Goal: Transaction & Acquisition: Purchase product/service

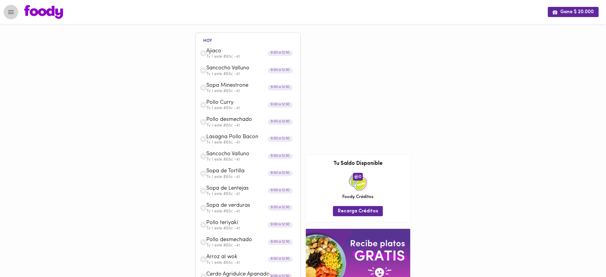
drag, startPoint x: 572, startPoint y: 0, endPoint x: 10, endPoint y: 13, distance: 563.0
click at [10, 13] on icon "Menu" at bounding box center [10, 11] width 7 height 7
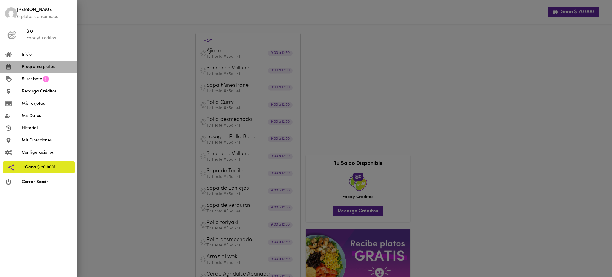
click at [34, 65] on span "Programa platos" at bounding box center [47, 67] width 51 height 6
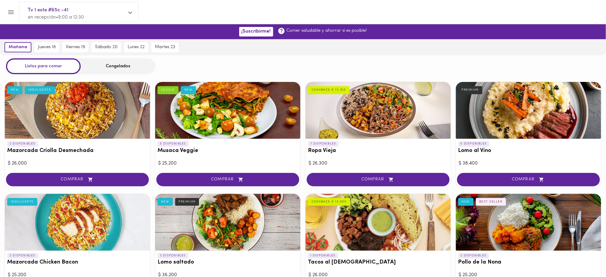
click at [128, 65] on div "Congelados" at bounding box center [118, 66] width 75 height 16
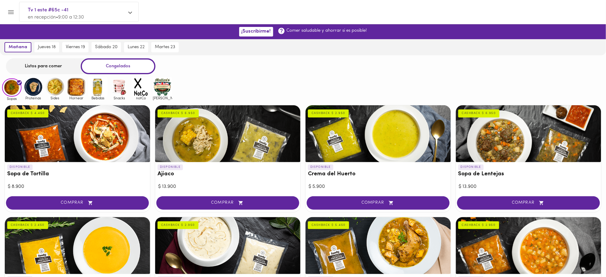
click at [48, 65] on div "Listos para comer" at bounding box center [43, 66] width 75 height 16
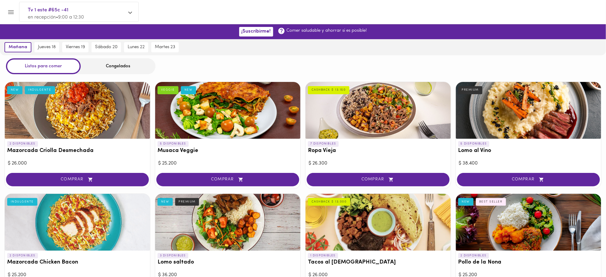
click at [12, 12] on icon "Menu" at bounding box center [11, 12] width 6 height 4
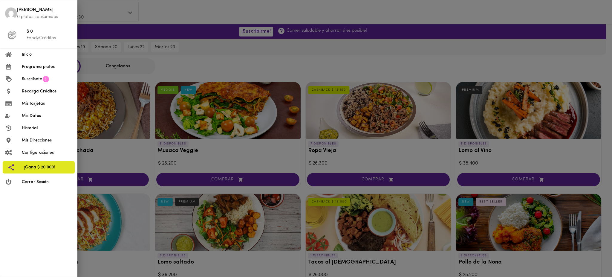
click at [39, 67] on span "Programa platos" at bounding box center [47, 67] width 51 height 6
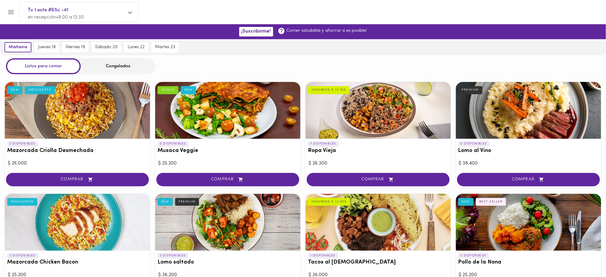
click at [112, 60] on div "Congelados" at bounding box center [118, 66] width 75 height 16
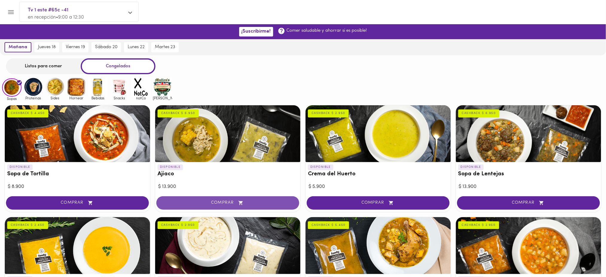
click at [225, 201] on span "COMPRAR" at bounding box center [228, 202] width 128 height 5
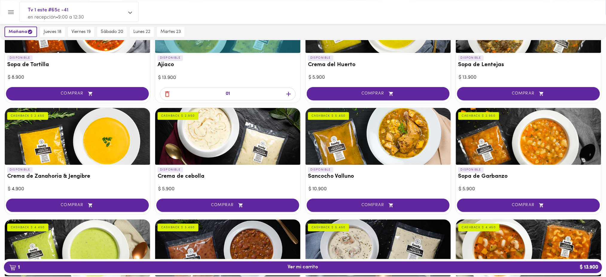
scroll to position [111, 0]
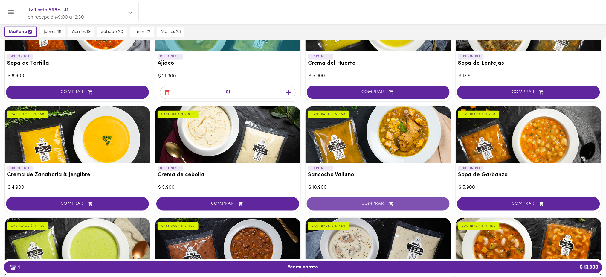
click at [376, 201] on span "COMPRAR" at bounding box center [378, 203] width 128 height 5
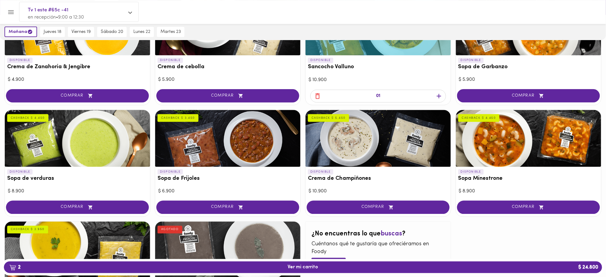
scroll to position [221, 0]
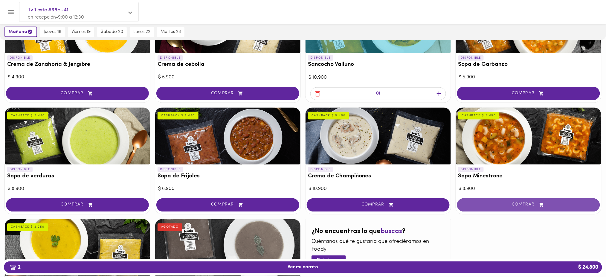
click at [525, 204] on span "COMPRAR" at bounding box center [529, 204] width 128 height 5
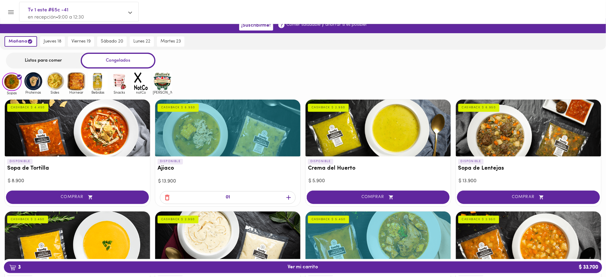
scroll to position [0, 0]
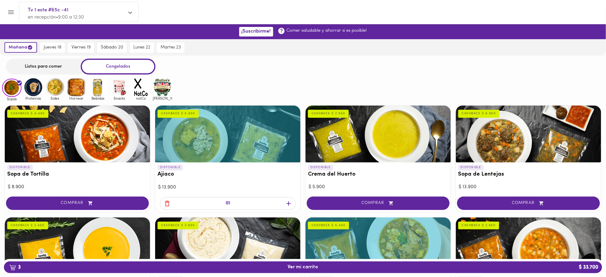
click at [36, 88] on img at bounding box center [33, 86] width 19 height 19
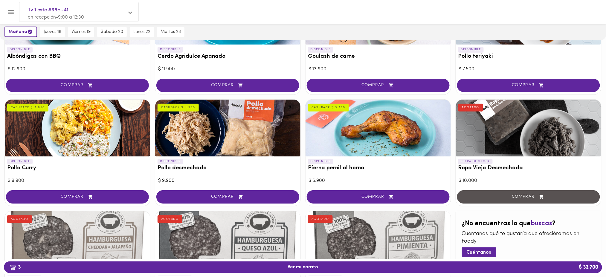
scroll to position [129, 0]
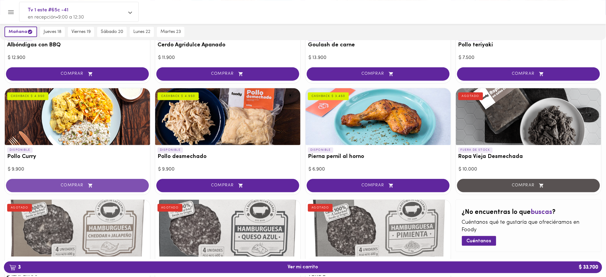
click at [108, 186] on span "COMPRAR" at bounding box center [77, 185] width 128 height 5
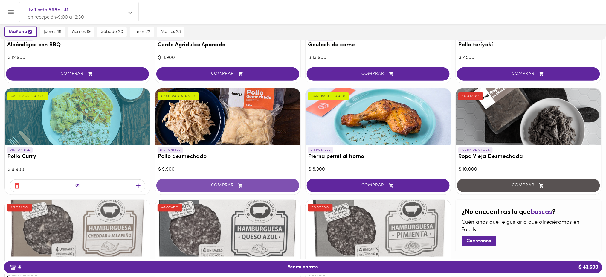
click at [250, 183] on span "COMPRAR" at bounding box center [228, 185] width 128 height 5
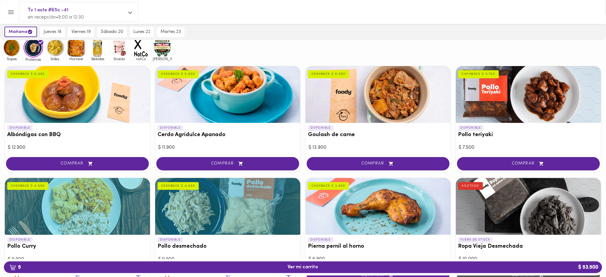
scroll to position [0, 0]
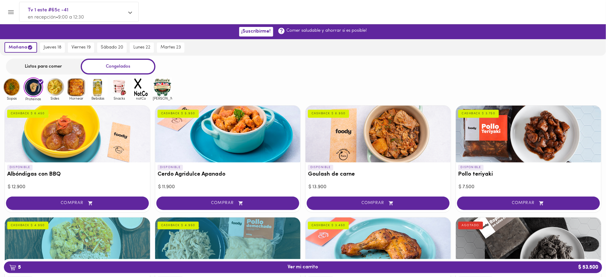
click at [77, 88] on img at bounding box center [76, 86] width 19 height 19
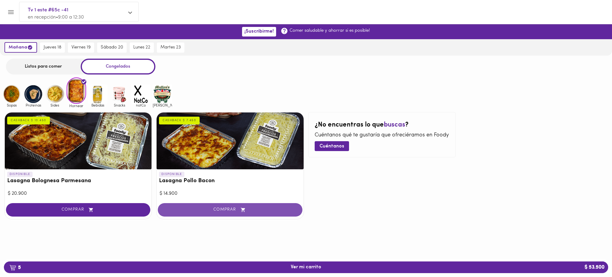
click at [227, 208] on span "COMPRAR" at bounding box center [229, 209] width 129 height 5
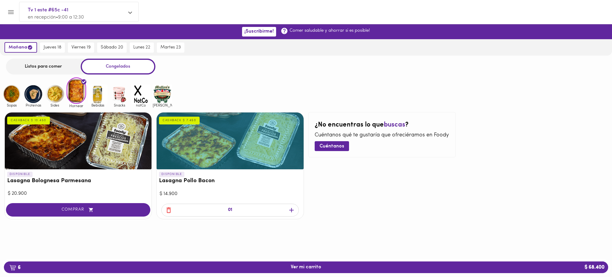
click at [11, 96] on img at bounding box center [11, 93] width 19 height 19
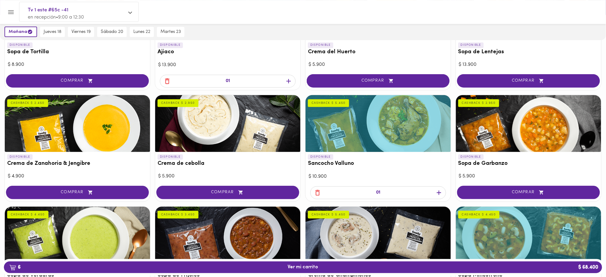
scroll to position [124, 0]
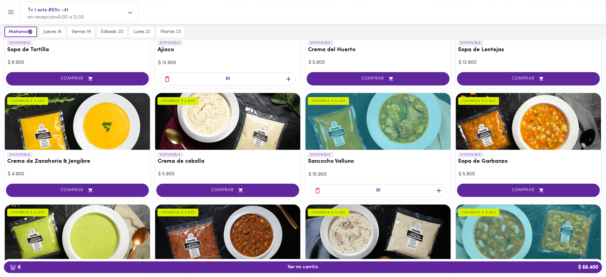
click at [438, 188] on icon "button" at bounding box center [438, 190] width 7 height 7
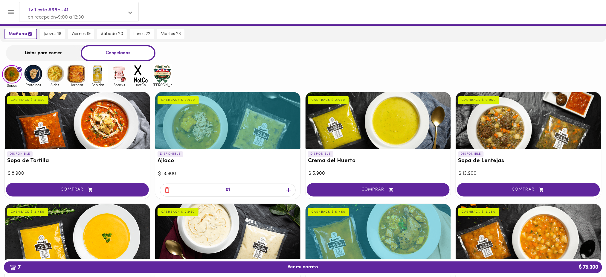
scroll to position [0, 0]
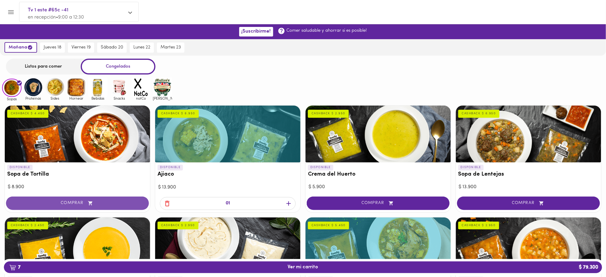
click at [114, 201] on span "COMPRAR" at bounding box center [77, 203] width 128 height 5
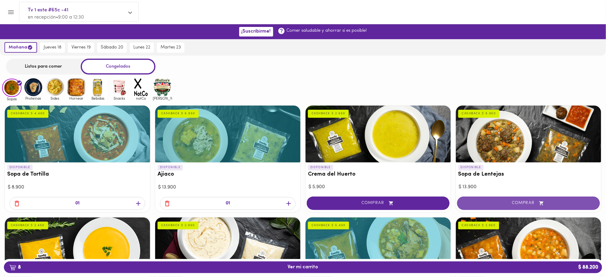
click at [521, 203] on span "COMPRAR" at bounding box center [529, 203] width 128 height 5
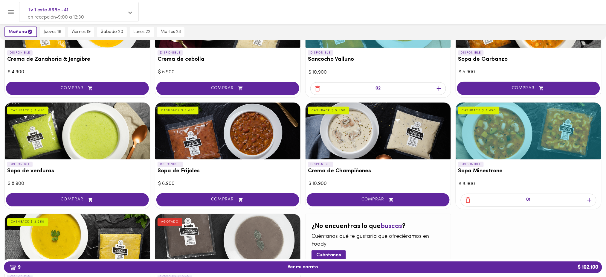
scroll to position [241, 0]
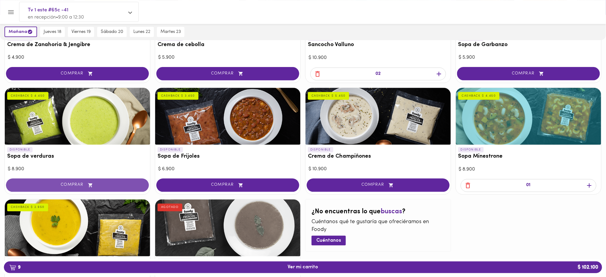
click at [77, 184] on span "COMPRAR" at bounding box center [77, 185] width 128 height 5
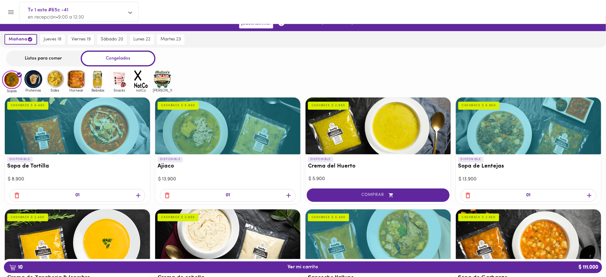
scroll to position [0, 0]
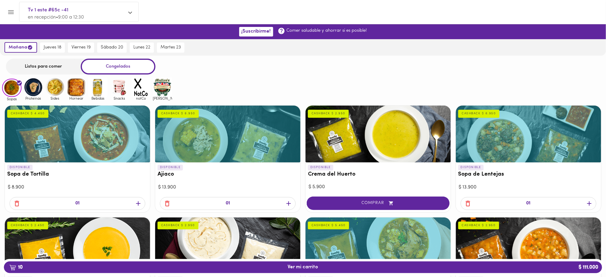
click at [28, 89] on img at bounding box center [33, 86] width 19 height 19
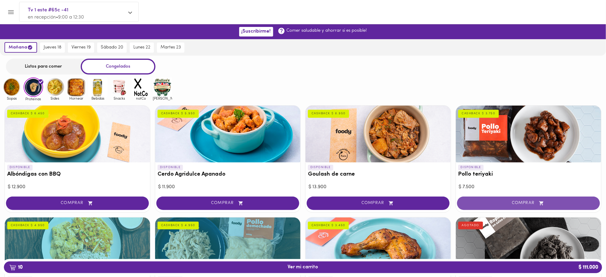
click at [533, 201] on span "COMPRAR" at bounding box center [529, 203] width 128 height 5
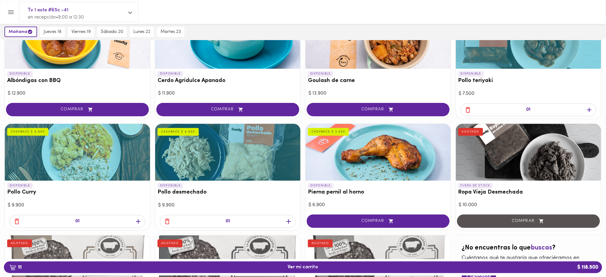
scroll to position [114, 0]
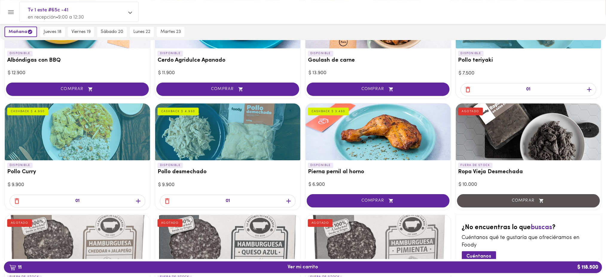
click at [289, 198] on icon "button" at bounding box center [288, 200] width 7 height 7
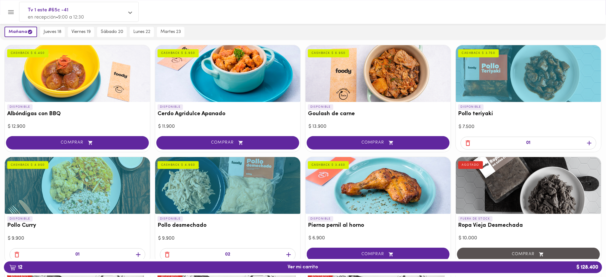
scroll to position [56, 0]
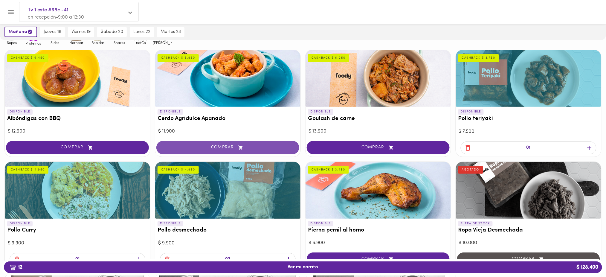
click at [270, 143] on button "COMPRAR" at bounding box center [227, 147] width 143 height 13
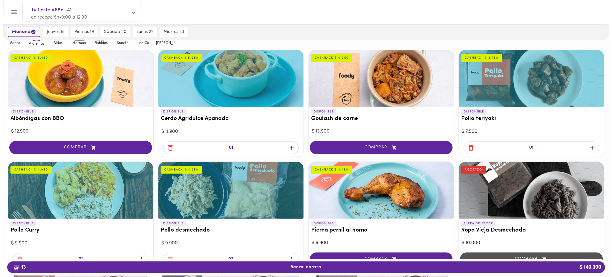
scroll to position [0, 0]
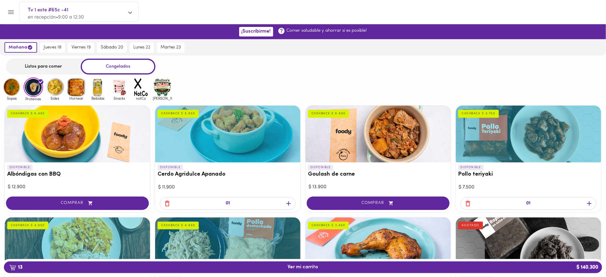
click at [54, 91] on img at bounding box center [54, 86] width 19 height 19
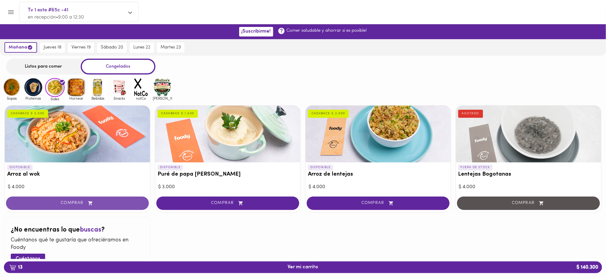
click at [92, 201] on icon "button" at bounding box center [90, 203] width 7 height 5
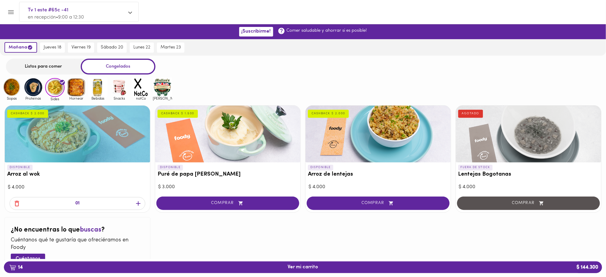
click at [78, 89] on img at bounding box center [76, 86] width 19 height 19
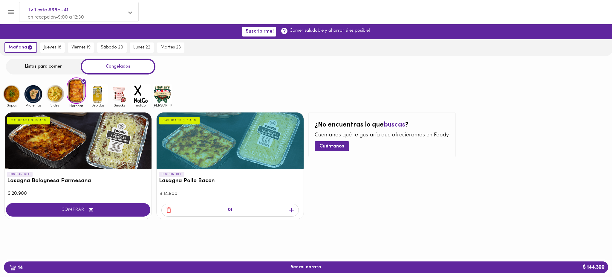
click at [295, 208] on icon "button" at bounding box center [291, 209] width 7 height 7
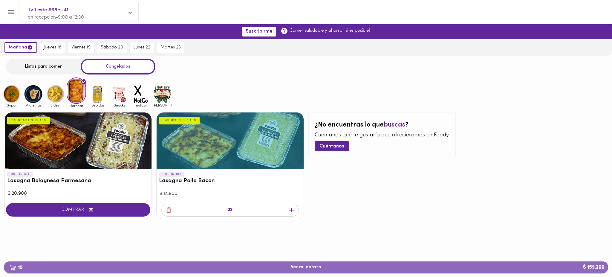
click at [299, 267] on span "15 Ver mi carrito $ 159.200" at bounding box center [306, 267] width 30 height 6
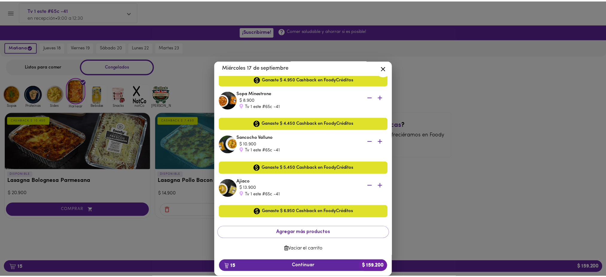
scroll to position [538, 0]
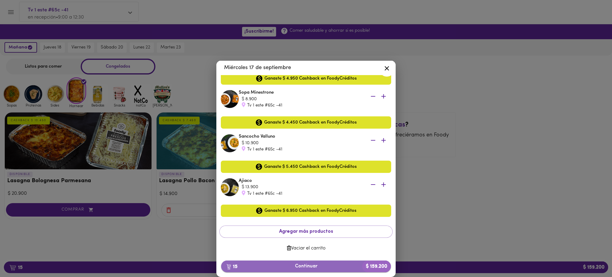
click at [305, 268] on span "15 Continuar $ 159.200" at bounding box center [306, 266] width 160 height 6
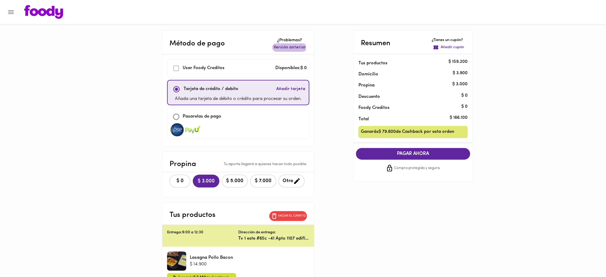
click at [287, 48] on span "Versión anterior" at bounding box center [290, 48] width 32 height 6
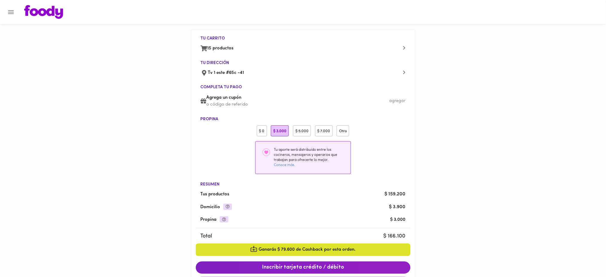
click at [262, 131] on div "$ 0" at bounding box center [262, 130] width 10 height 11
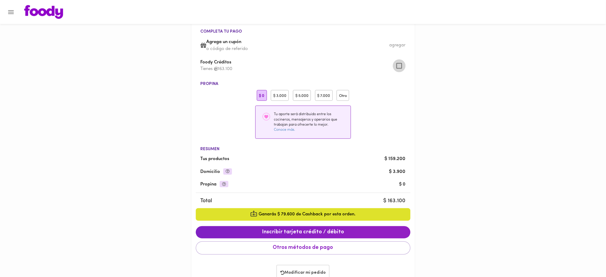
click at [398, 63] on input "checkbox" at bounding box center [399, 65] width 13 height 13
checkbox input "true"
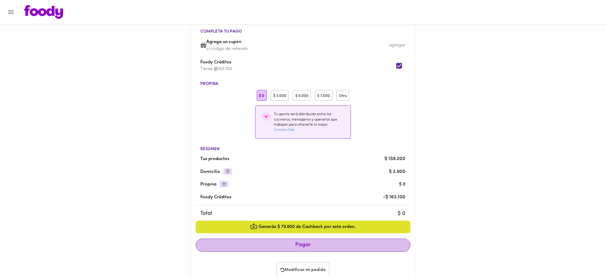
click at [301, 246] on span "Pagar" at bounding box center [303, 245] width 204 height 7
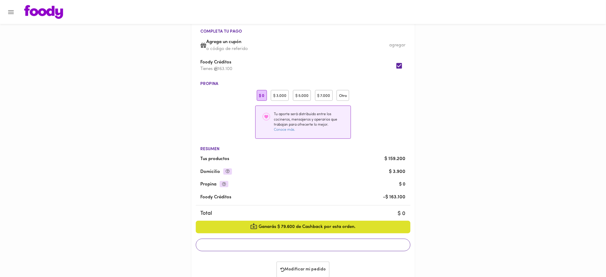
scroll to position [53, 0]
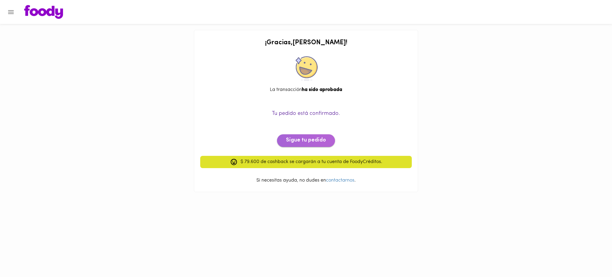
click at [304, 137] on span "Sigue tu pedido" at bounding box center [306, 140] width 40 height 7
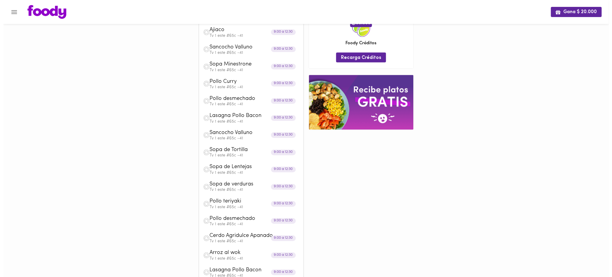
scroll to position [287, 0]
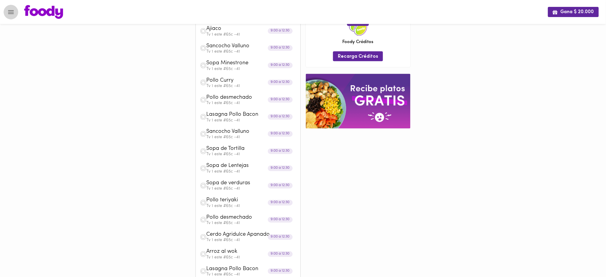
click at [8, 16] on icon "Menu" at bounding box center [10, 11] width 7 height 7
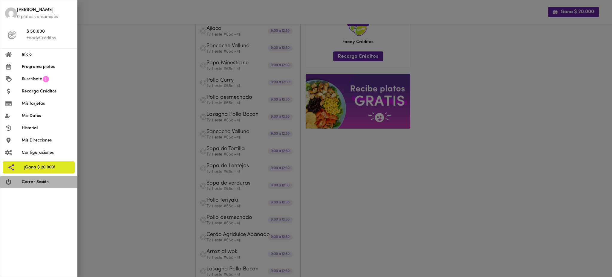
click at [37, 184] on span "Cerrar Sesión" at bounding box center [47, 182] width 51 height 6
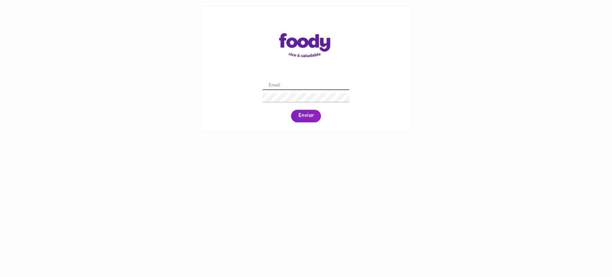
drag, startPoint x: 0, startPoint y: 0, endPoint x: 294, endPoint y: 88, distance: 307.3
click at [294, 88] on input "email" at bounding box center [306, 85] width 87 height 9
paste input "mapifk00@gmail.com"
type input "mapifk00@gmail.com"
click at [308, 116] on span "Enviar" at bounding box center [306, 116] width 16 height 7
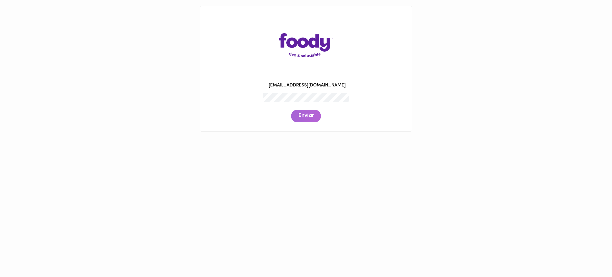
click at [308, 116] on span "Enviar" at bounding box center [306, 116] width 16 height 7
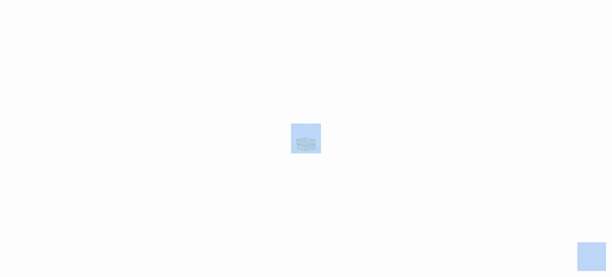
click at [308, 116] on div at bounding box center [306, 138] width 612 height 277
click at [237, 124] on div at bounding box center [306, 138] width 612 height 277
